Goal: Information Seeking & Learning: Learn about a topic

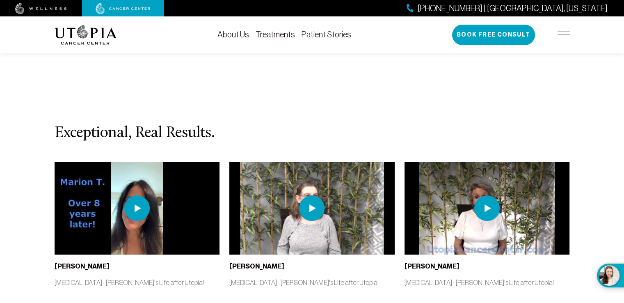
scroll to position [3530, 0]
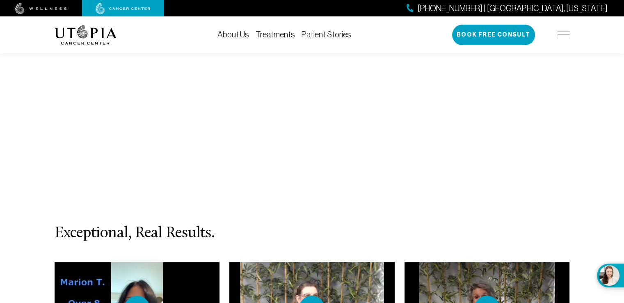
click at [280, 34] on link "Treatments" at bounding box center [275, 34] width 39 height 9
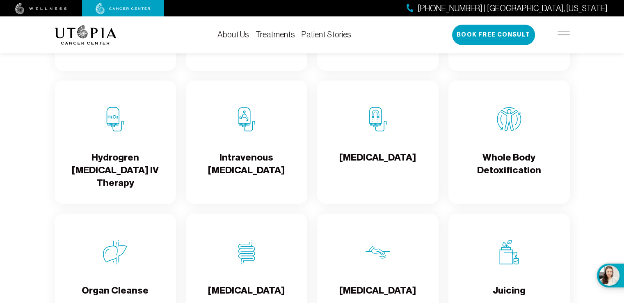
scroll to position [1067, 0]
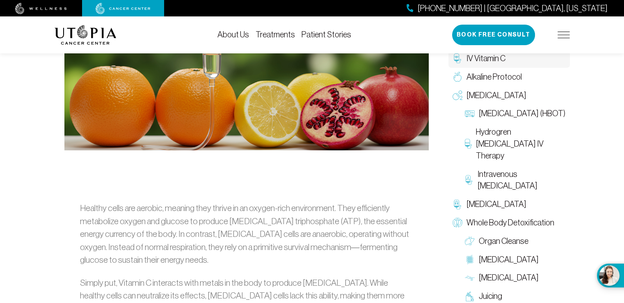
scroll to position [204, 0]
